Goal: Task Accomplishment & Management: Manage account settings

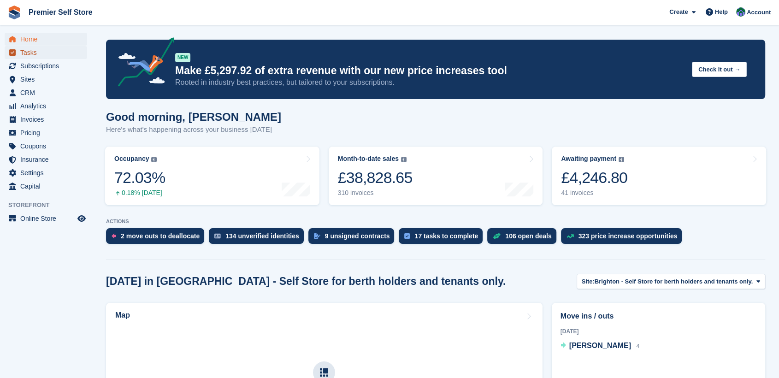
click at [27, 53] on span "Tasks" at bounding box center [47, 52] width 55 height 13
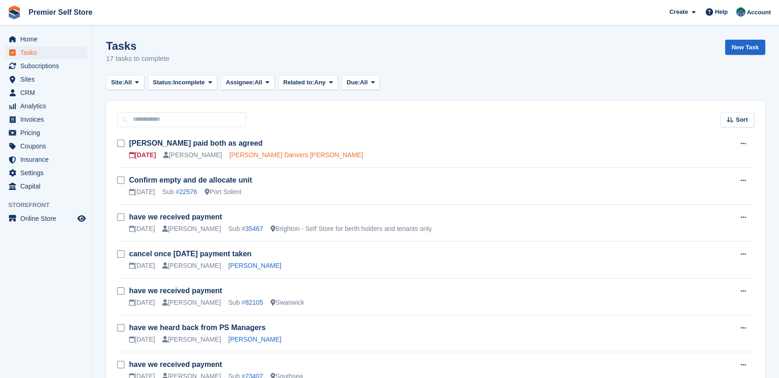
click at [233, 155] on link "Lee John Danvers kirby" at bounding box center [297, 154] width 134 height 7
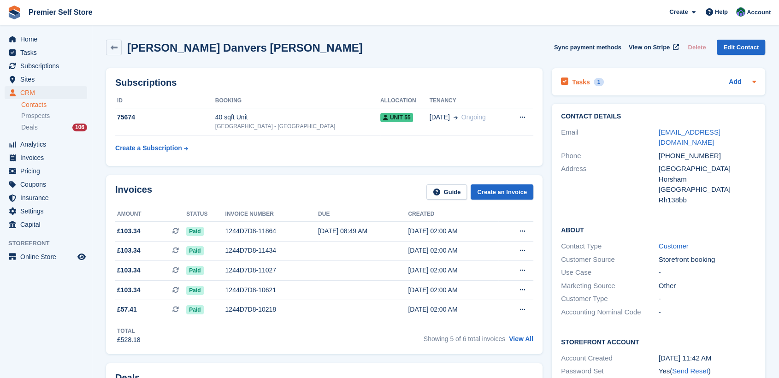
click at [571, 79] on div "Tasks 1" at bounding box center [582, 82] width 43 height 12
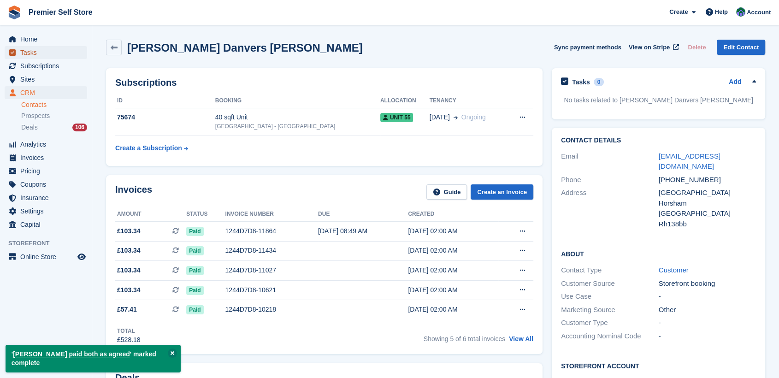
click at [26, 51] on span "Tasks" at bounding box center [47, 52] width 55 height 13
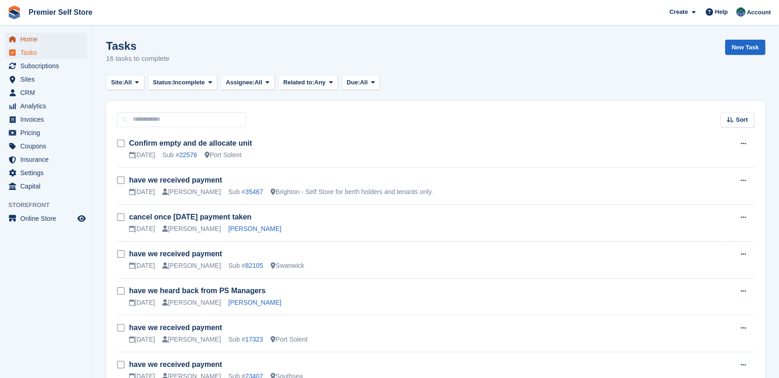
click at [33, 35] on span "Home" at bounding box center [47, 39] width 55 height 13
